Goal: Transaction & Acquisition: Subscribe to service/newsletter

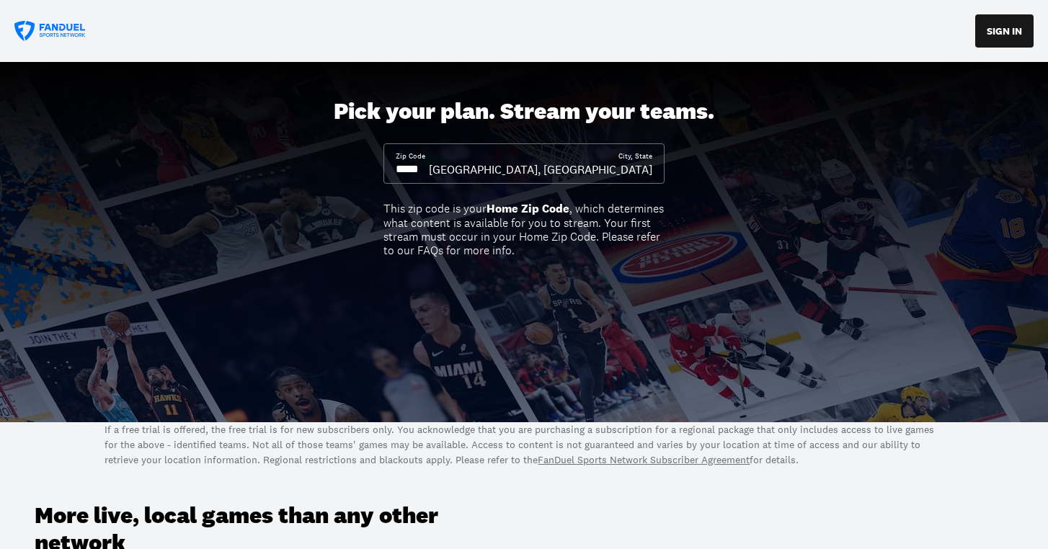
click at [427, 167] on input at bounding box center [412, 169] width 33 height 16
drag, startPoint x: 435, startPoint y: 168, endPoint x: 404, endPoint y: 156, distance: 33.3
click at [404, 156] on div "Zip Code" at bounding box center [412, 164] width 33 height 26
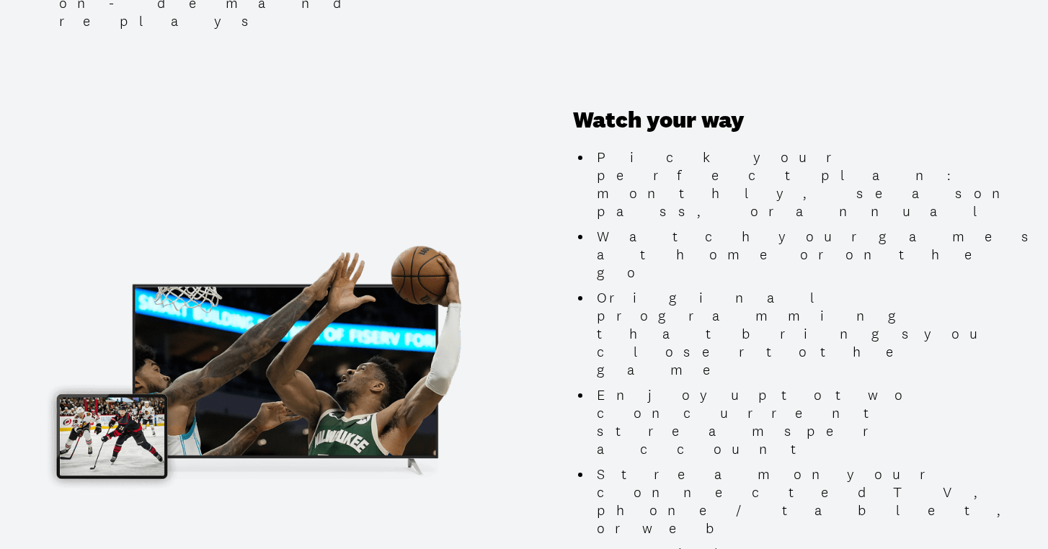
scroll to position [1316, 0]
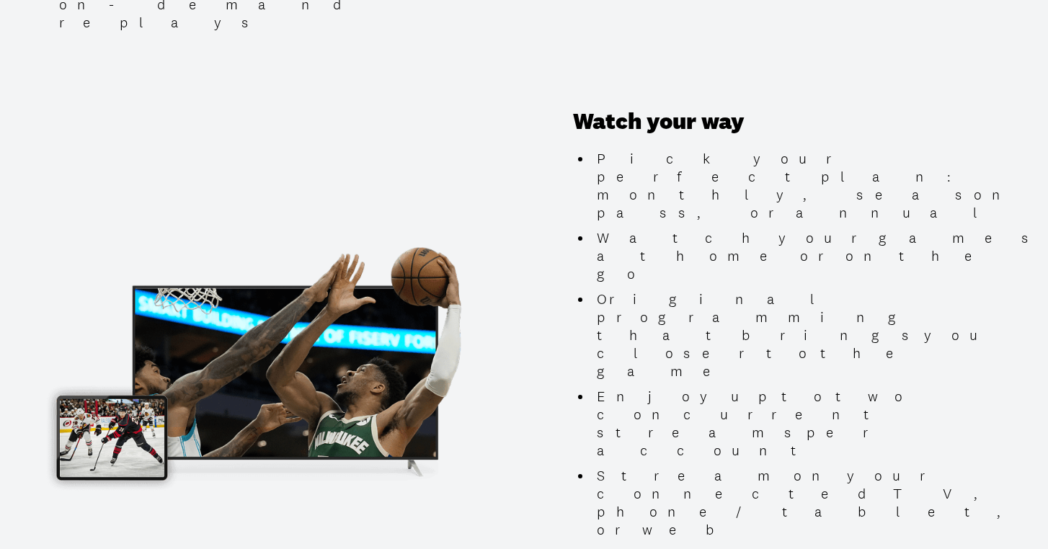
type input "*****"
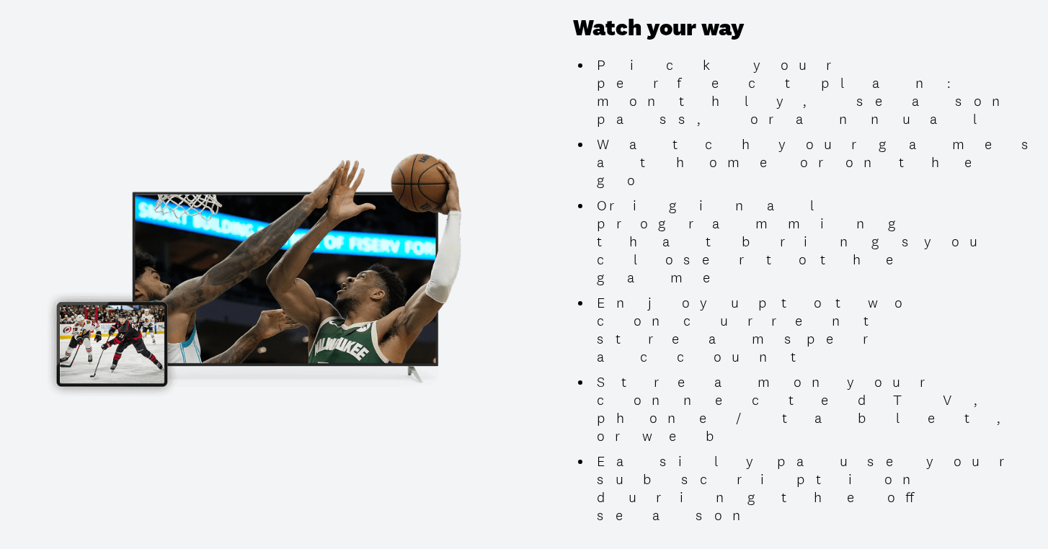
scroll to position [1422, 0]
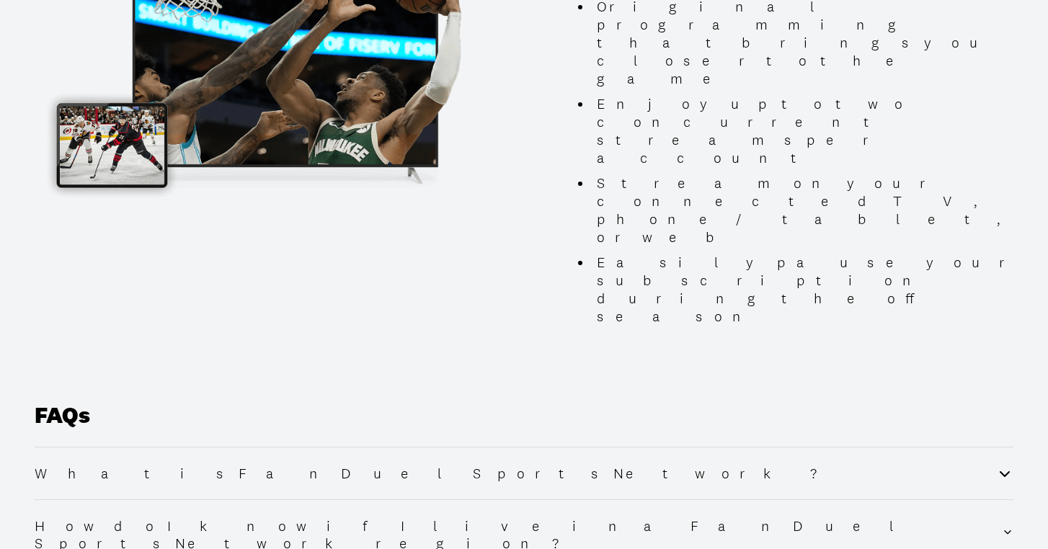
scroll to position [1609, 0]
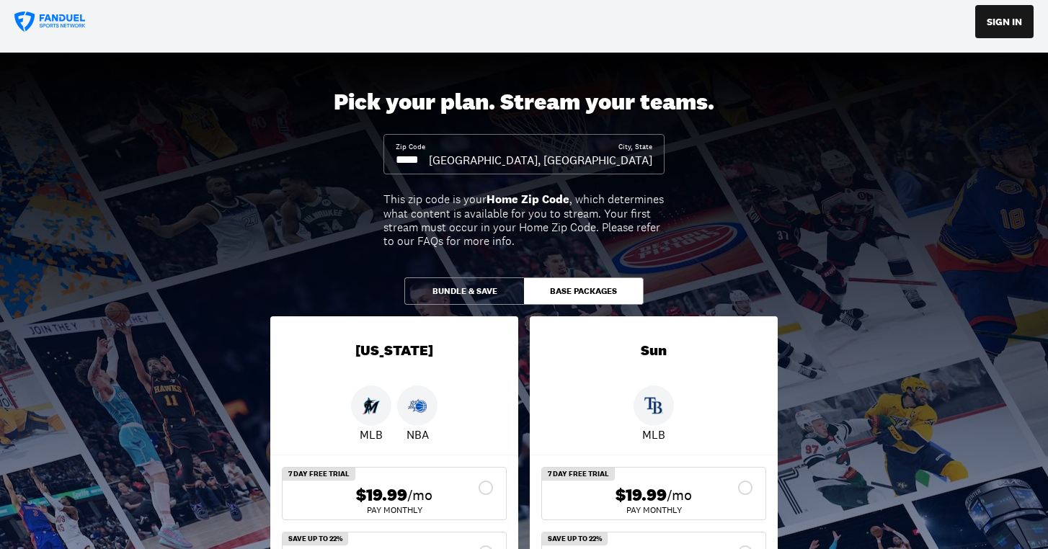
scroll to position [45, 0]
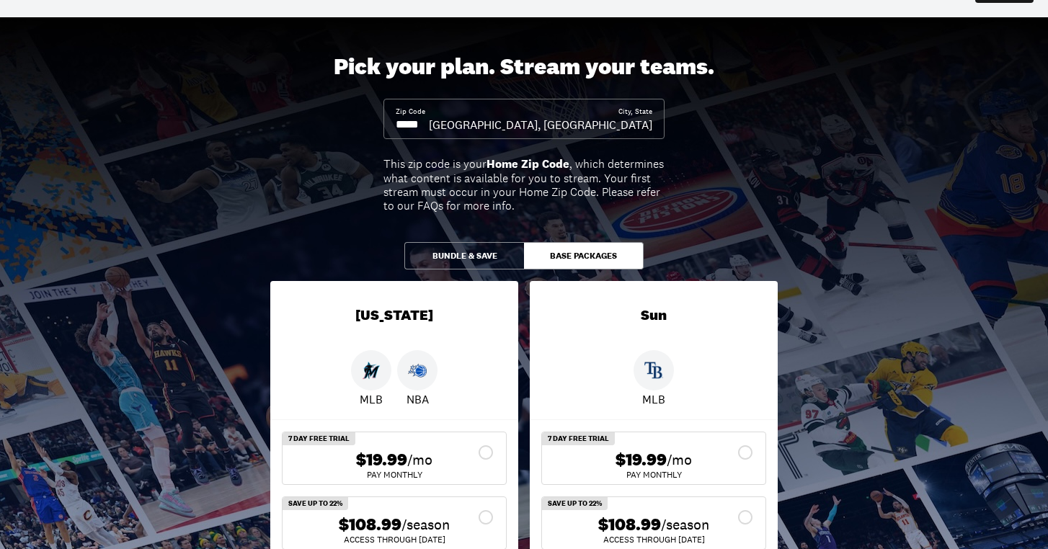
click at [422, 251] on button "Bundle & Save" at bounding box center [464, 255] width 120 height 27
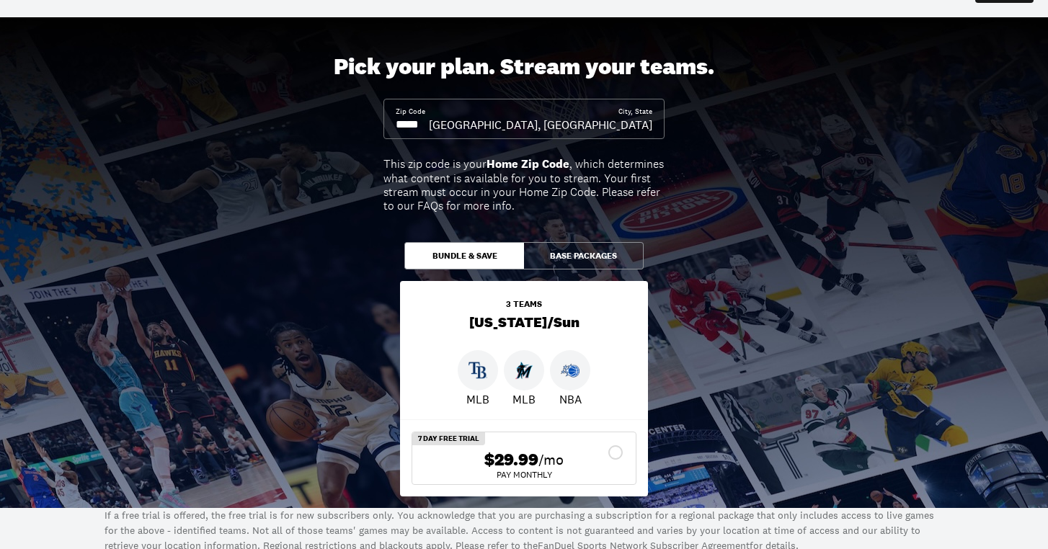
click at [574, 378] on img at bounding box center [570, 370] width 19 height 19
click at [567, 244] on button "Base Packages" at bounding box center [584, 255] width 120 height 27
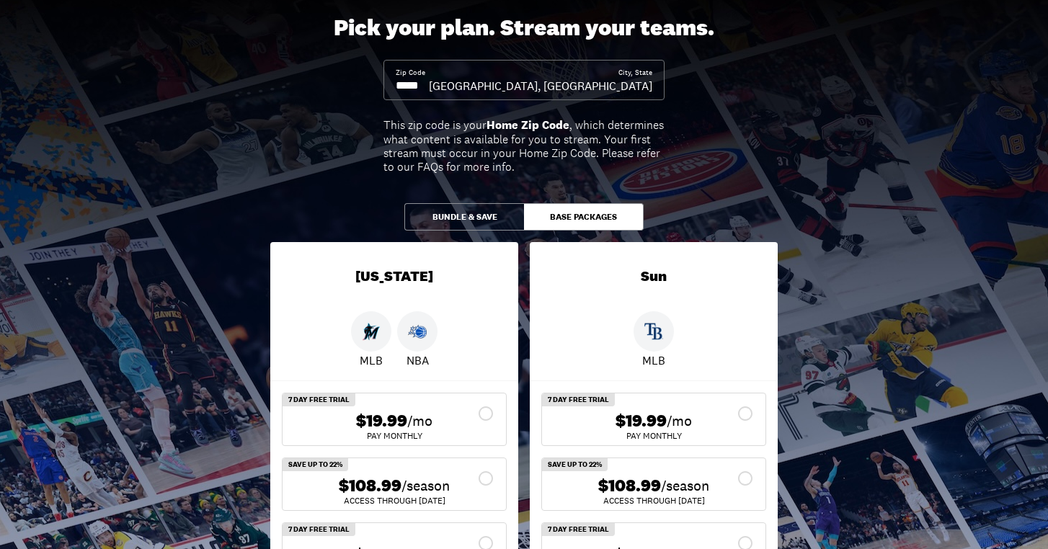
scroll to position [136, 0]
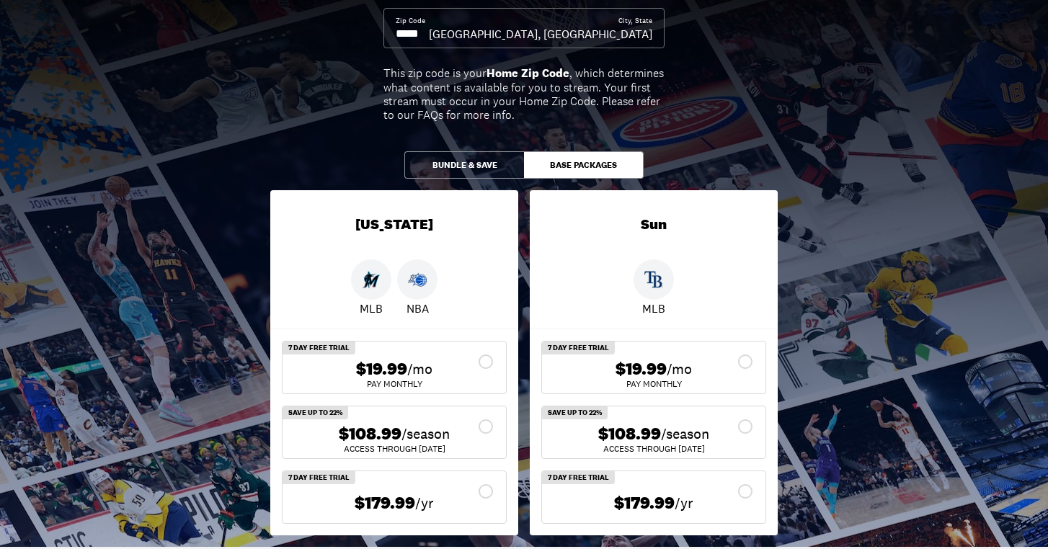
click at [486, 429] on div "$108.99 /season" at bounding box center [394, 434] width 200 height 21
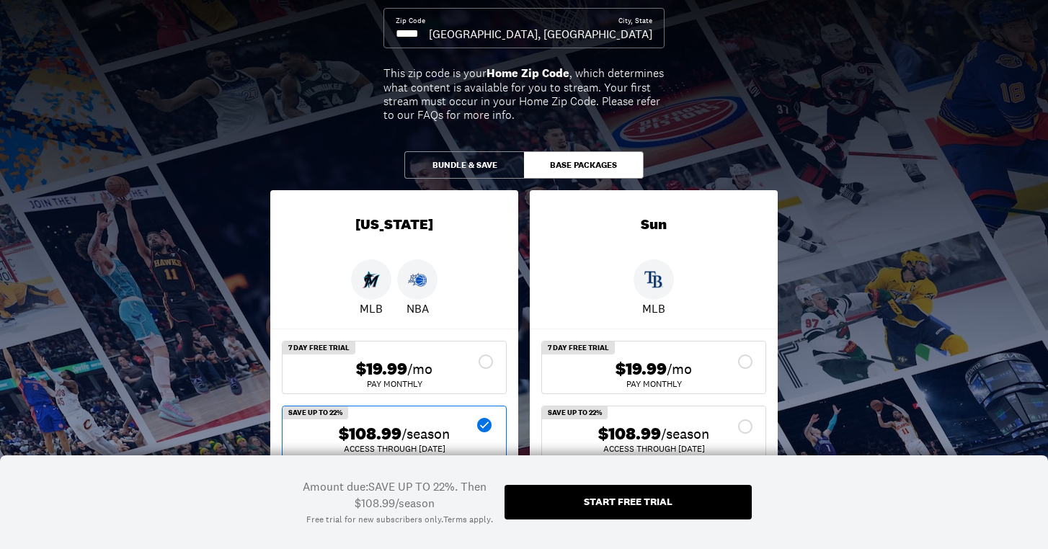
click at [486, 428] on div "$108.99 /season" at bounding box center [394, 434] width 200 height 21
click at [490, 420] on icon at bounding box center [484, 425] width 14 height 14
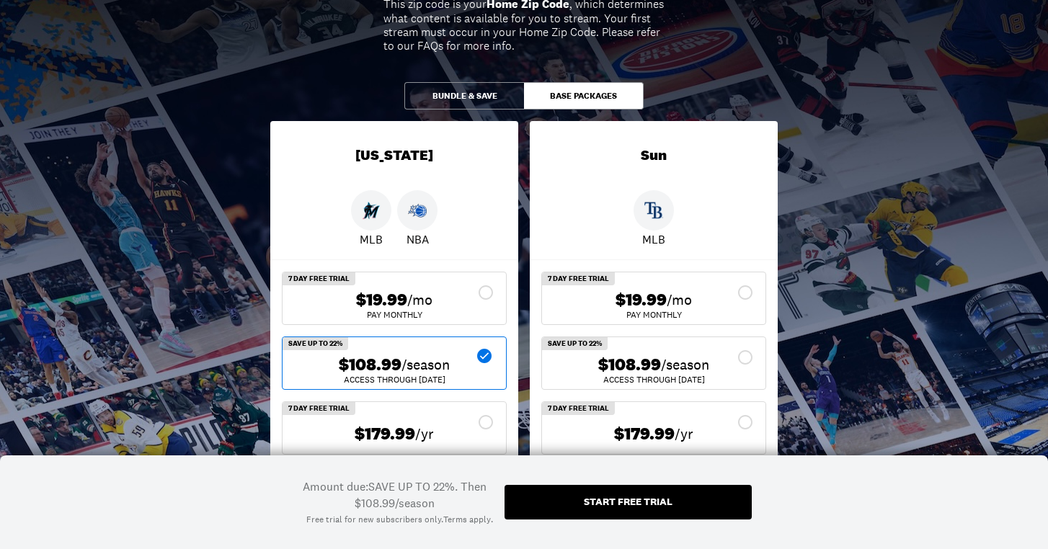
scroll to position [235, 0]
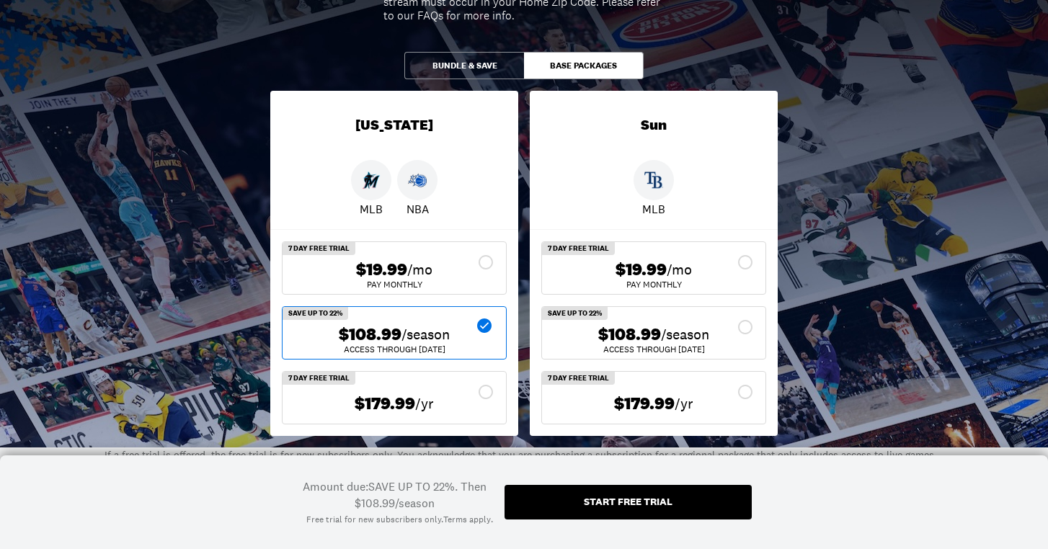
click at [485, 390] on div "$179.99 /yr" at bounding box center [394, 403] width 200 height 29
